Goal: Task Accomplishment & Management: Manage account settings

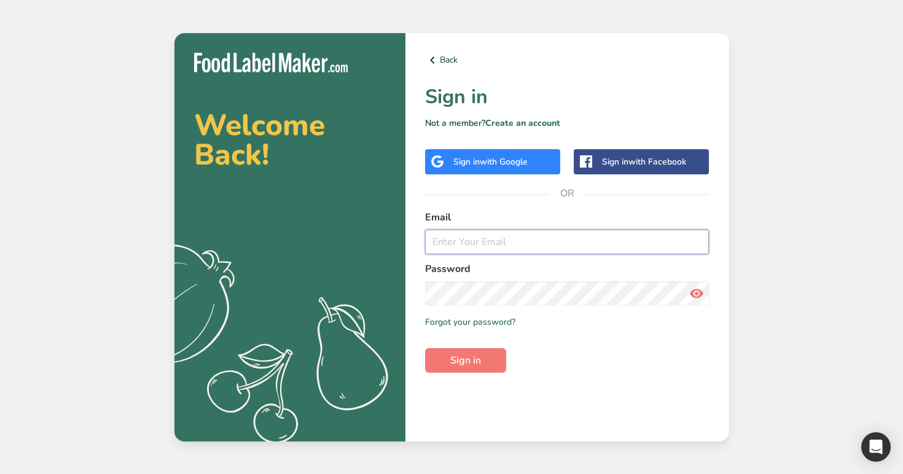
click at [510, 252] on input "email" at bounding box center [567, 242] width 284 height 25
paste input "[EMAIL_ADDRESS][DOMAIN_NAME]"
click at [497, 308] on form "Email [EMAIL_ADDRESS][DOMAIN_NAME] Password Remember me Forgot your password? S…" at bounding box center [567, 291] width 284 height 163
click at [425, 348] on button "Sign in" at bounding box center [465, 360] width 81 height 25
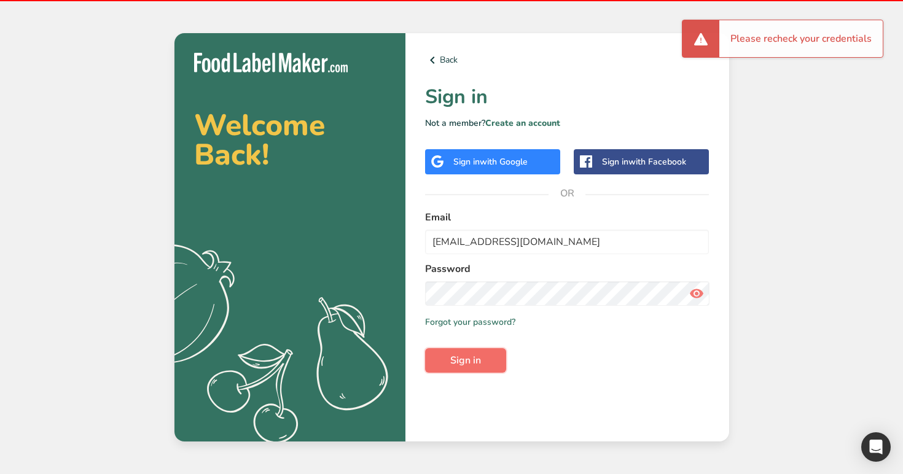
click at [490, 358] on button "Sign in" at bounding box center [465, 360] width 81 height 25
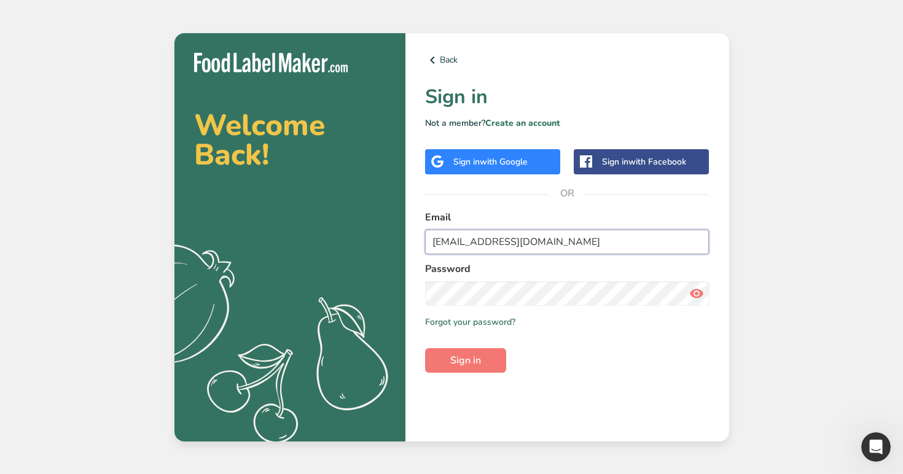
click at [572, 246] on input "[EMAIL_ADDRESS][DOMAIN_NAME]" at bounding box center [567, 242] width 284 height 25
paste input "@foodlabelmaker"
click at [449, 364] on button "Sign in" at bounding box center [465, 360] width 81 height 25
click at [532, 242] on input "[EMAIL_ADDRESS][DOMAIN_NAME]" at bounding box center [567, 242] width 284 height 25
paste input "gmail"
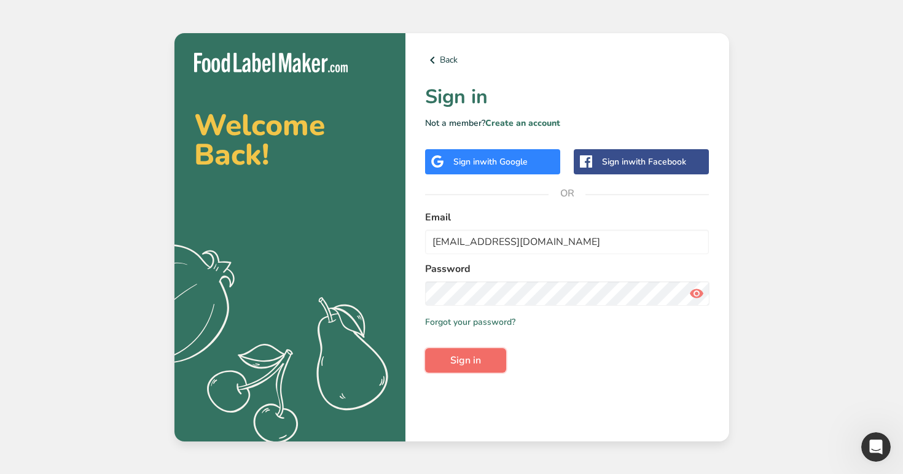
click at [487, 353] on button "Sign in" at bounding box center [465, 360] width 81 height 25
click at [691, 290] on icon at bounding box center [696, 293] width 15 height 22
click at [561, 239] on input "[EMAIL_ADDRESS][DOMAIN_NAME]" at bounding box center [567, 242] width 284 height 25
paste input "Test123"
click at [442, 363] on button "Sign in" at bounding box center [465, 360] width 81 height 25
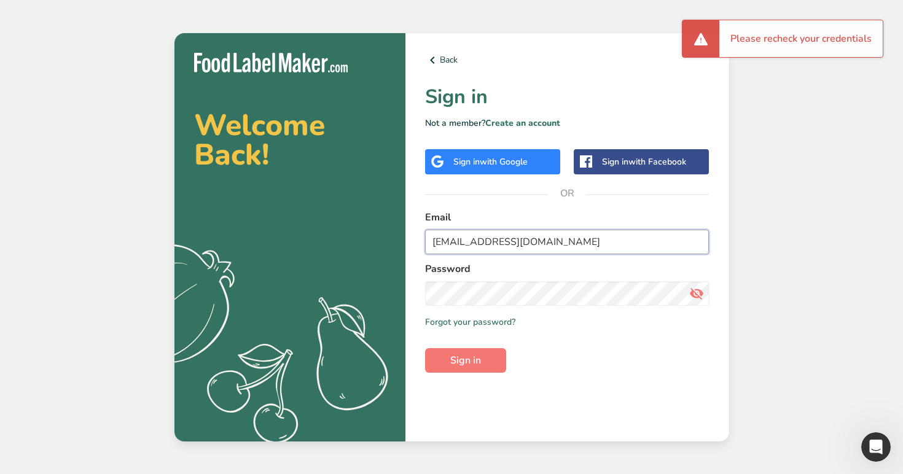
click at [548, 245] on input "[EMAIL_ADDRESS][DOMAIN_NAME]" at bounding box center [567, 242] width 284 height 25
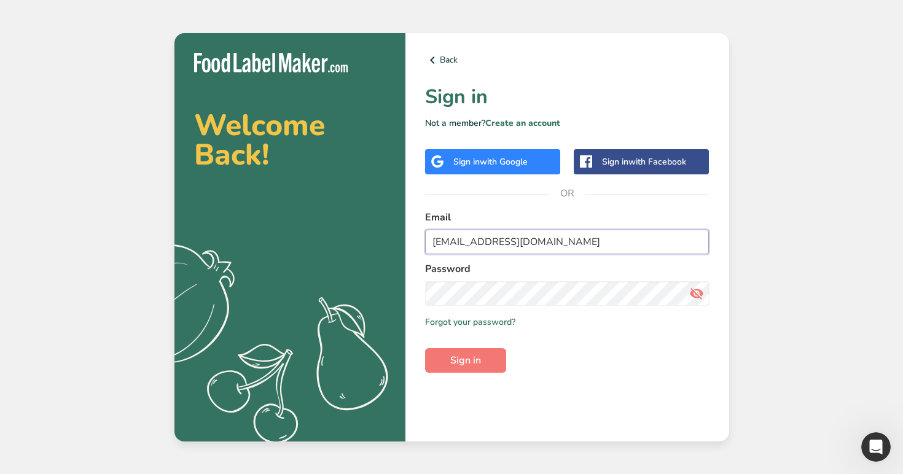
paste input "[EMAIL_ADDRESS][DOMAIN_NAME]"
type input "[EMAIL_ADDRESS][DOMAIN_NAME]"
click at [447, 345] on form "Email [EMAIL_ADDRESS][DOMAIN_NAME] Password Remember me Forgot your password? S…" at bounding box center [567, 291] width 284 height 163
click at [451, 363] on span "Sign in" at bounding box center [465, 360] width 31 height 15
